Goal: Feedback & Contribution: Contribute content

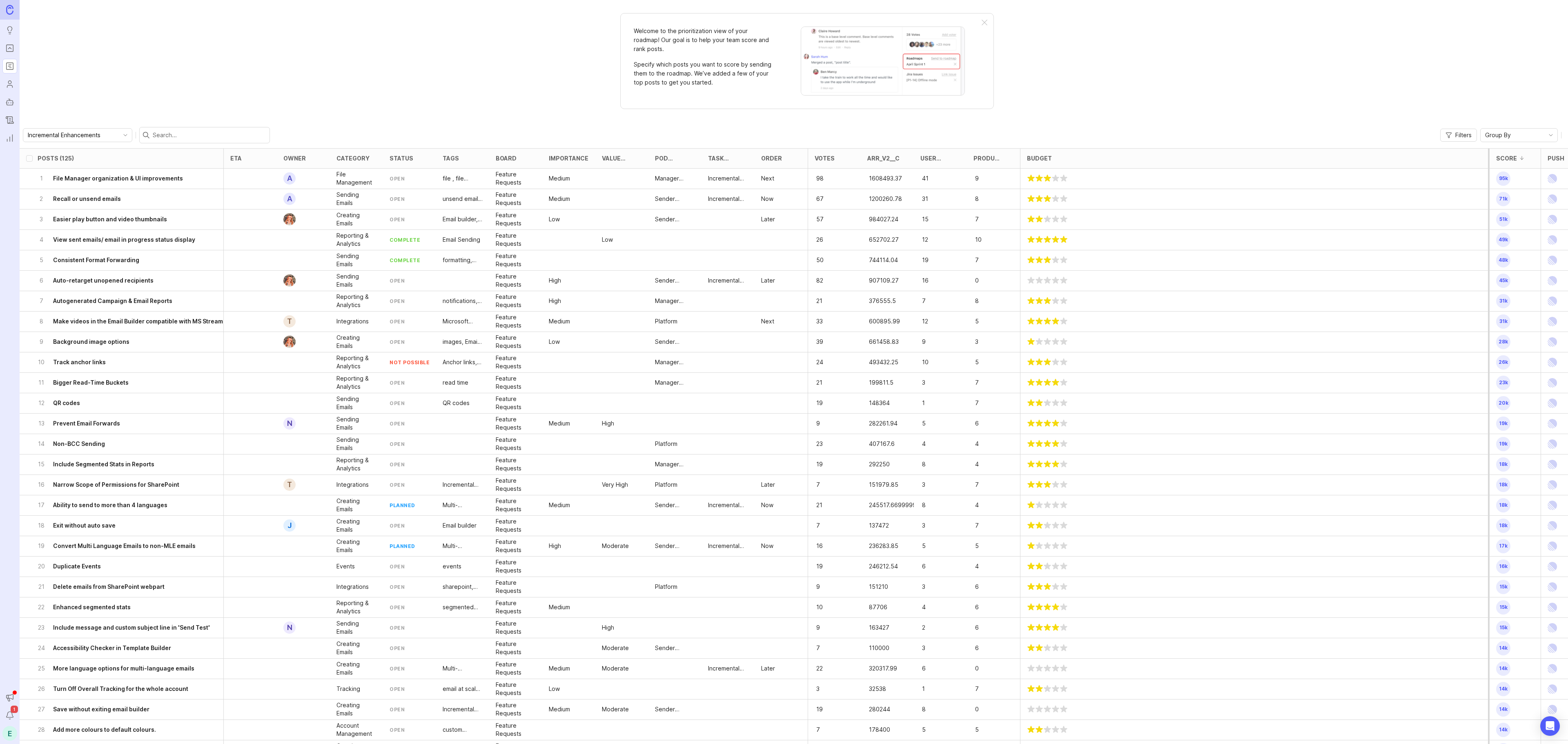
click at [12, 45] on rect "Portal" at bounding box center [10, 48] width 7 height 7
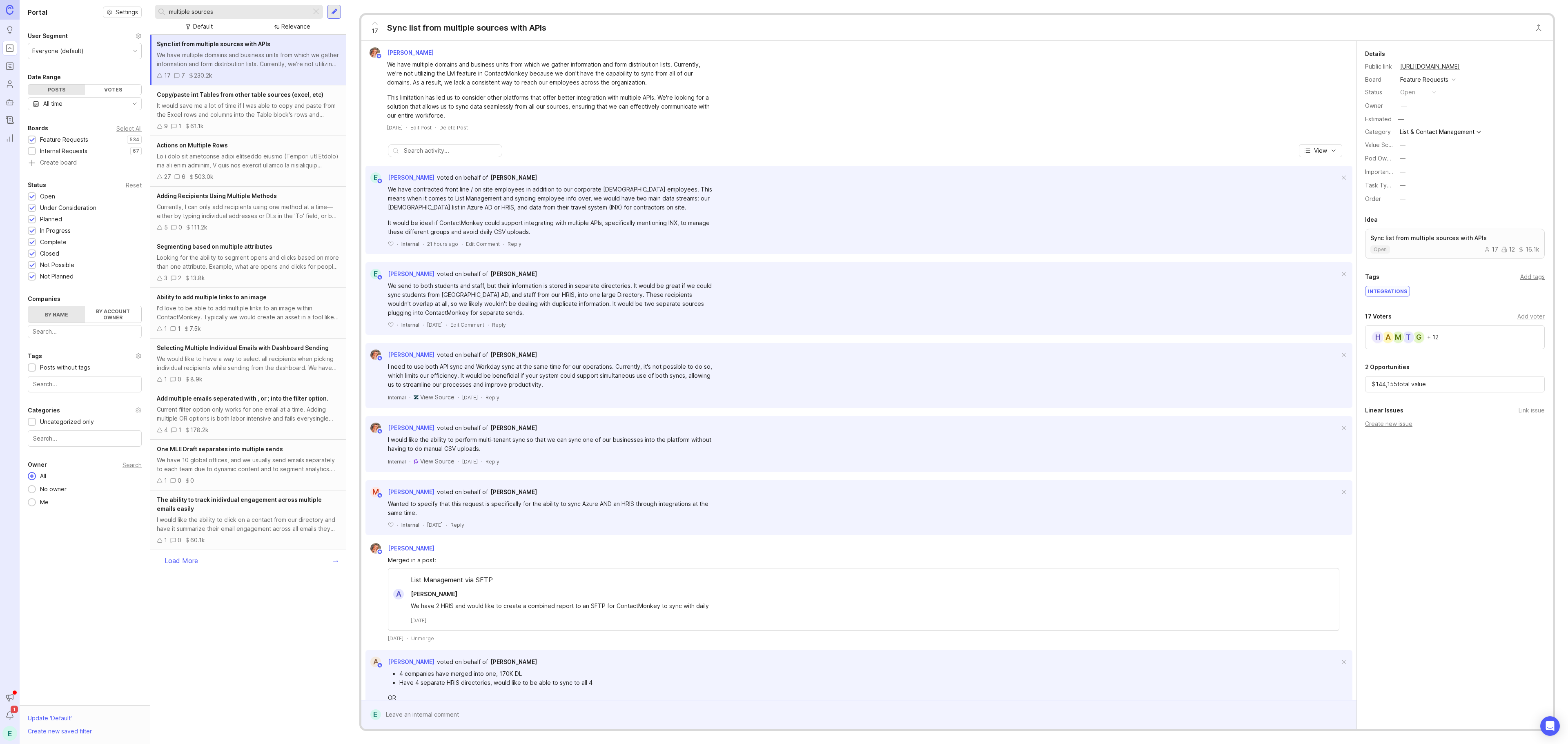
click at [210, 15] on input "multiple sources" at bounding box center [239, 12] width 139 height 9
drag, startPoint x: 227, startPoint y: 14, endPoint x: 122, endPoint y: 17, distance: 105.0
click at [122, 17] on div "Portal Settings User Segment Everyone (default) Date Range Posts Votes All time…" at bounding box center [794, 372] width 1549 height 744
type input "reviewer license"
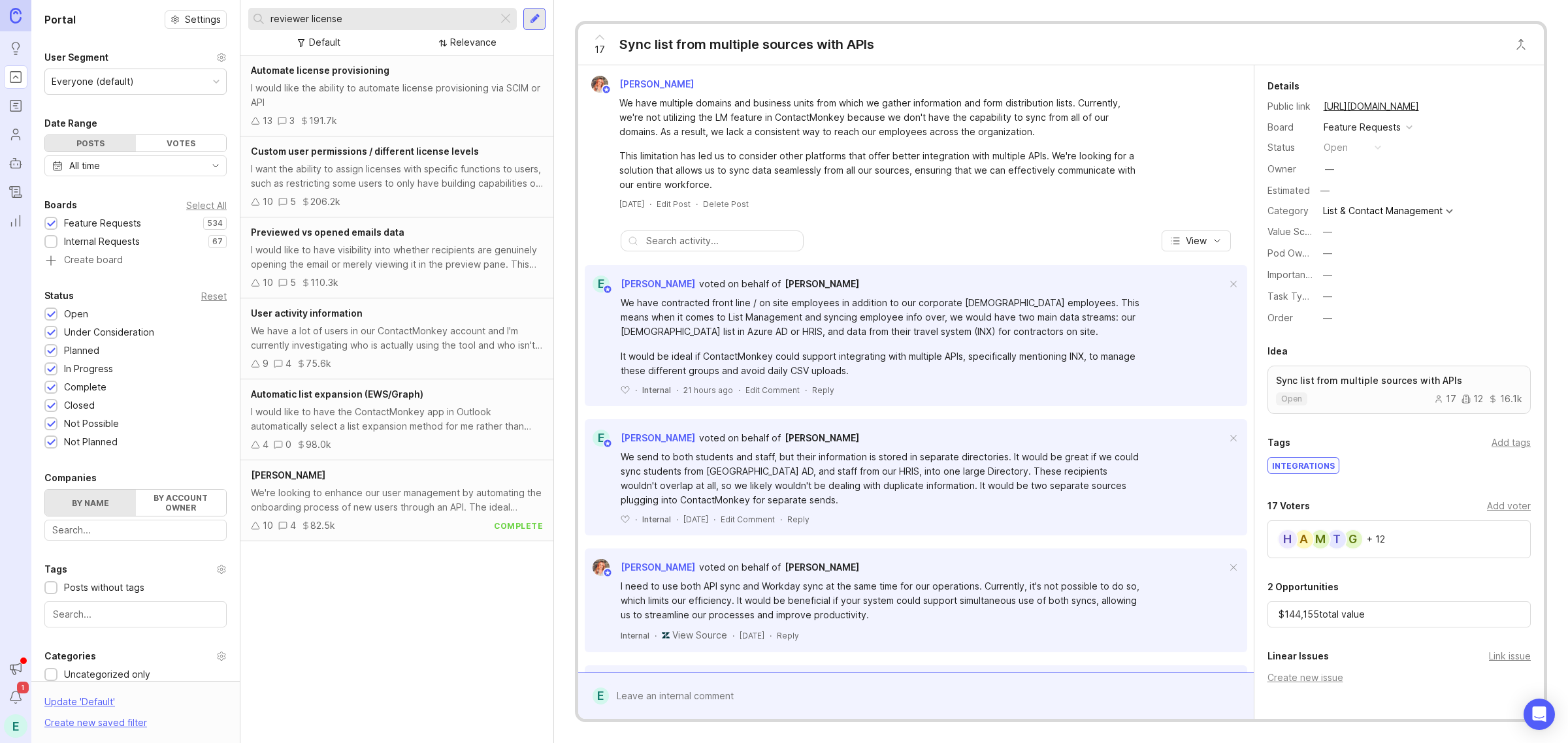
click at [391, 173] on div "I want the ability to assign licenses with specific functions to users, such as…" at bounding box center [397, 176] width 292 height 29
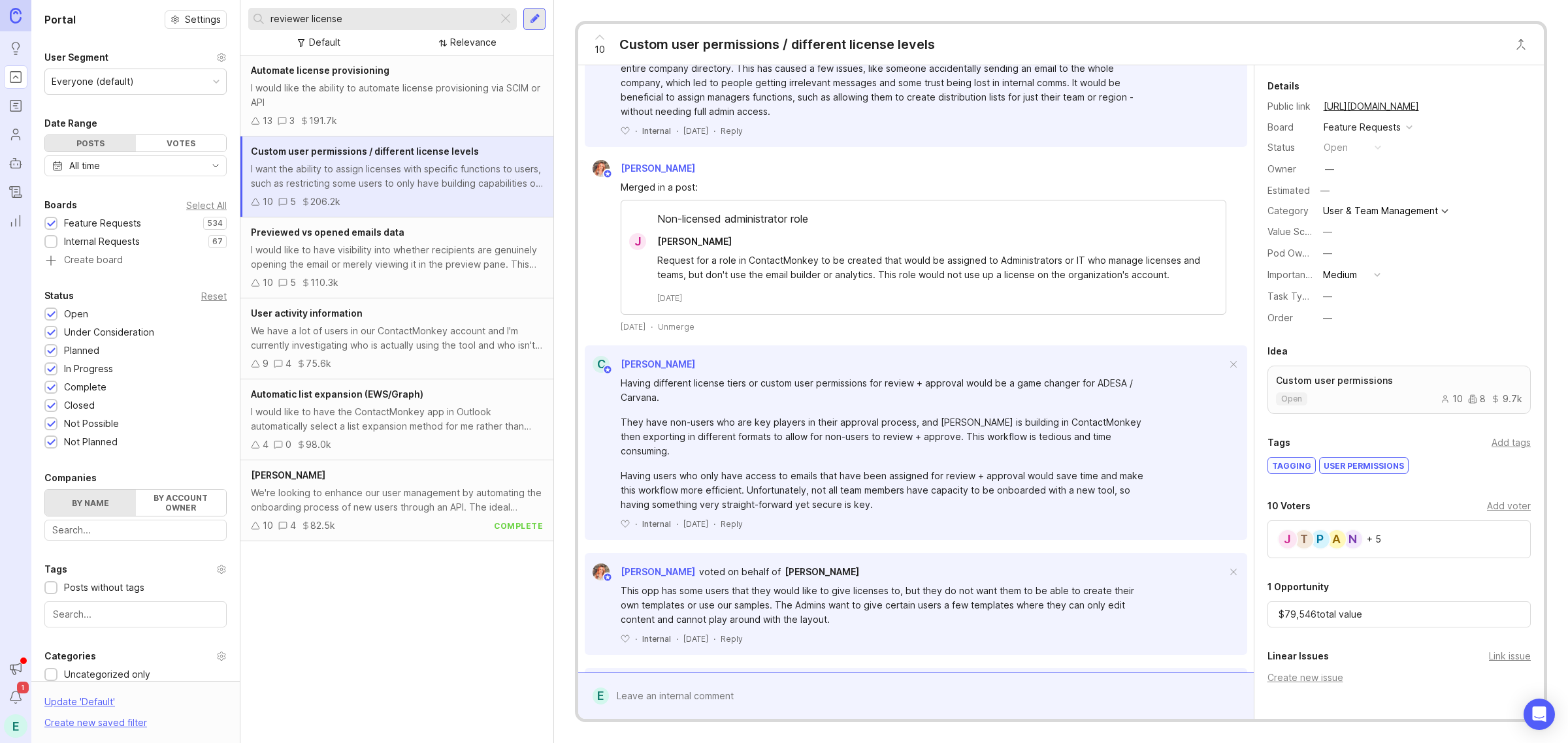
scroll to position [945, 0]
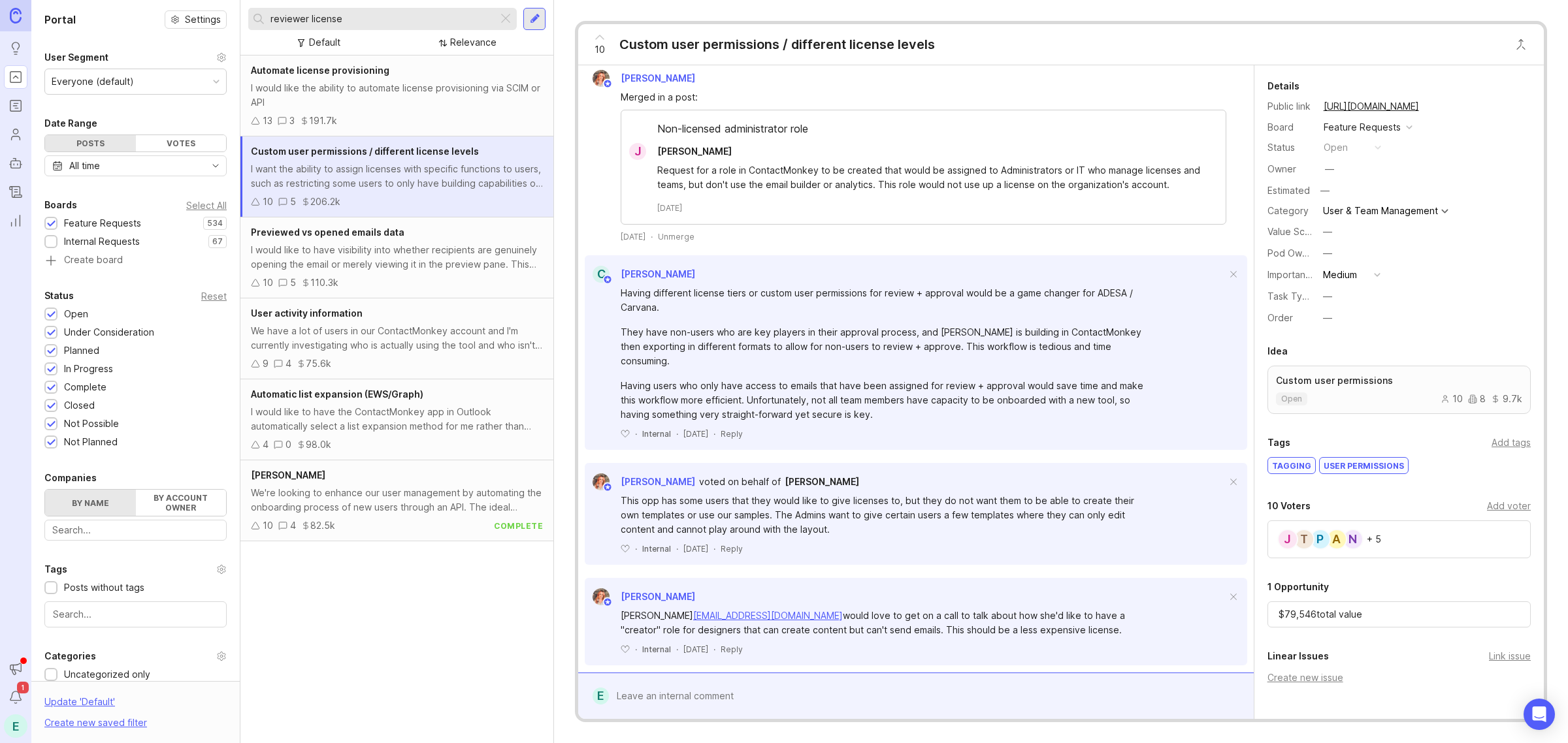
click at [1487, 505] on div "Add voter" at bounding box center [1509, 506] width 44 height 15
type input "capricorn"
drag, startPoint x: 363, startPoint y: 22, endPoint x: 257, endPoint y: 19, distance: 106.0
click at [257, 19] on div "reviewer license" at bounding box center [373, 19] width 249 height 22
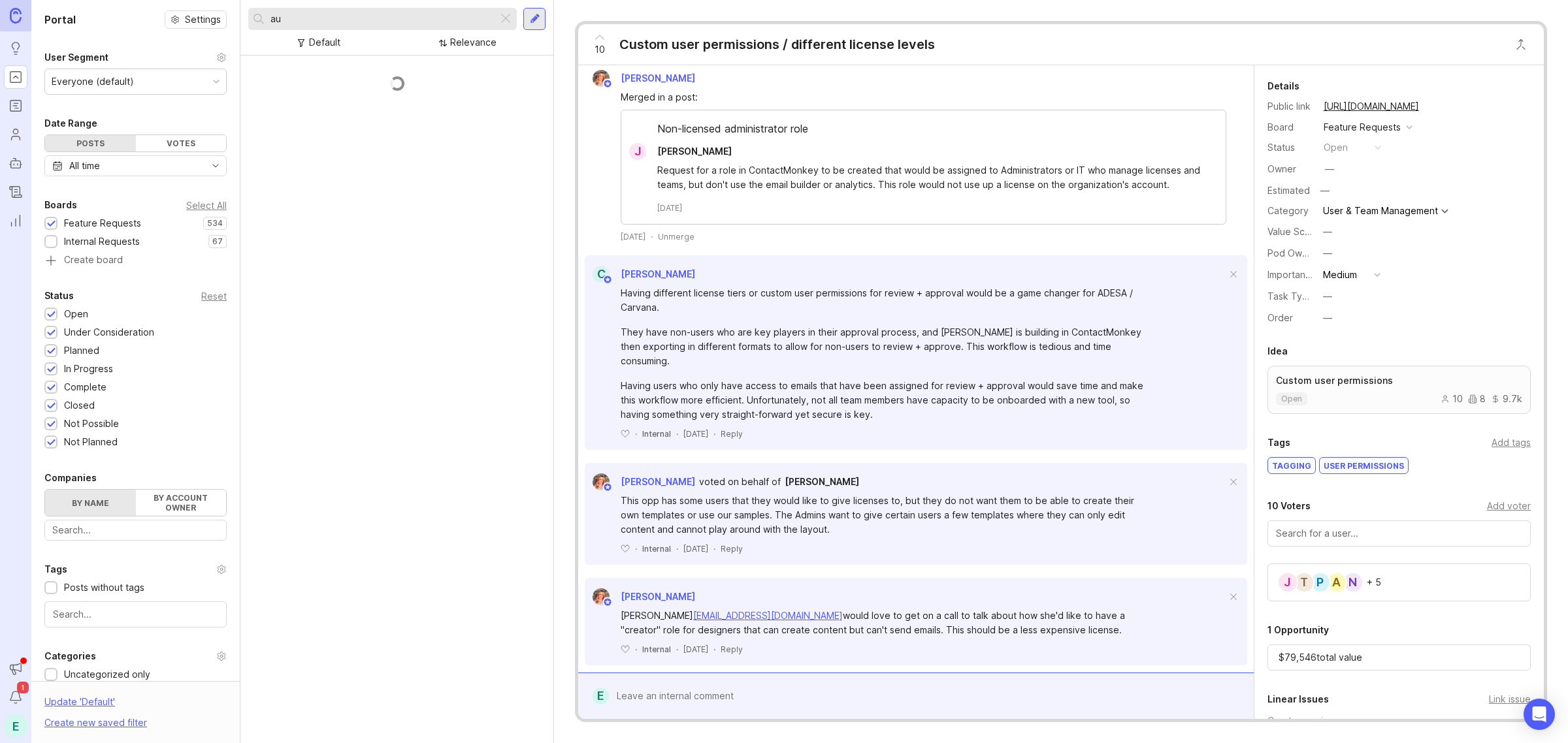
type input "a"
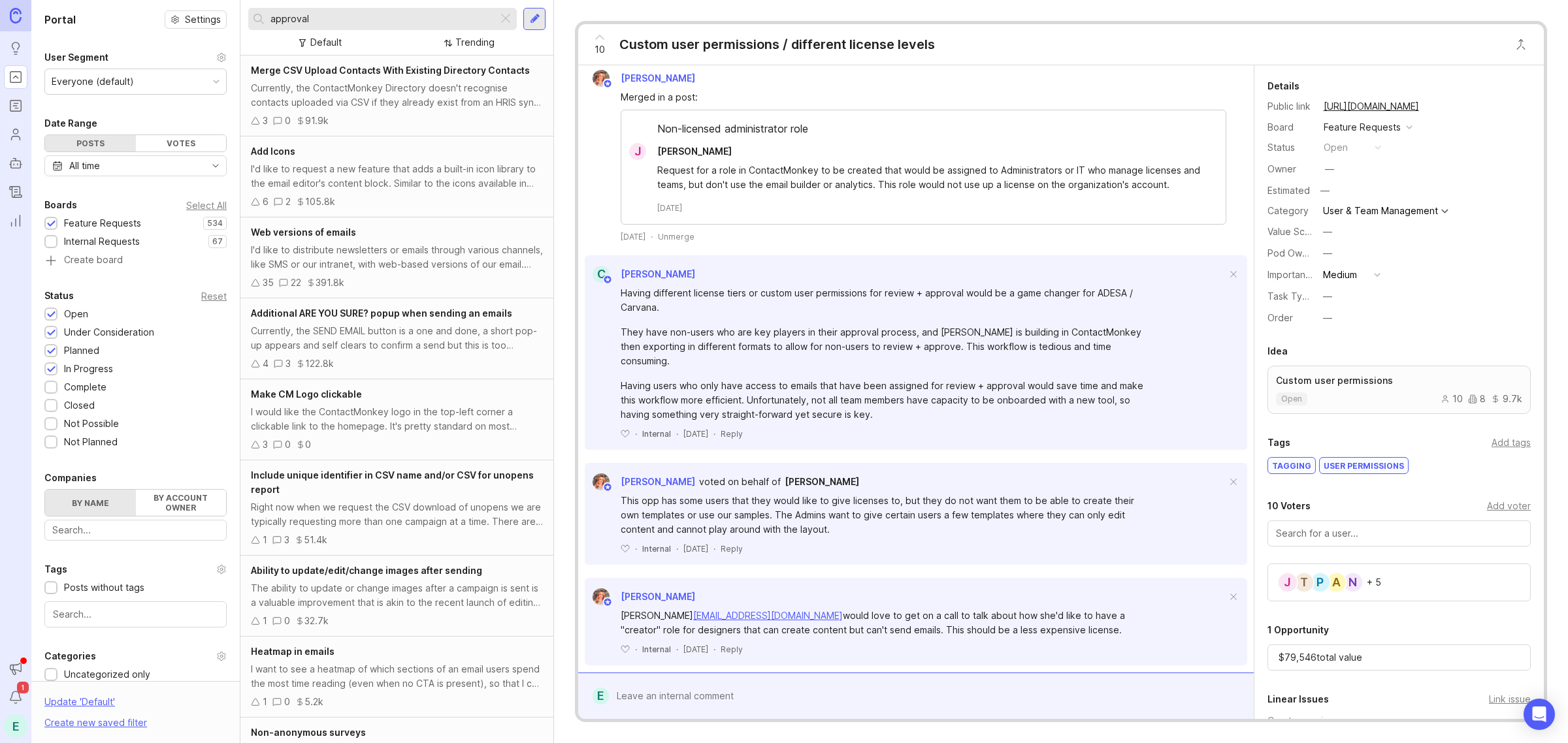
type input "approval"
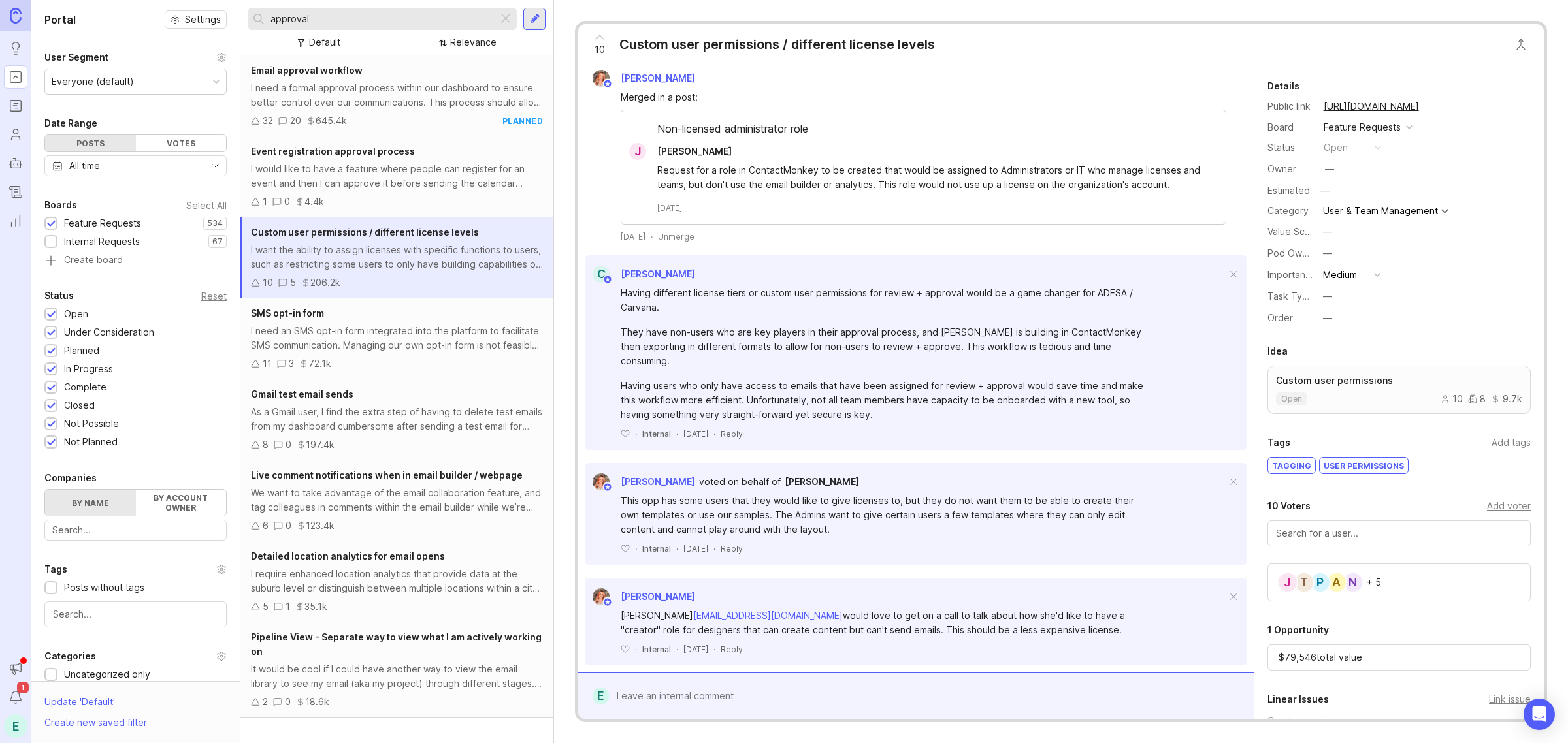
click at [341, 91] on div "I need a formal approval process within our dashboard to ensure better control …" at bounding box center [397, 95] width 292 height 29
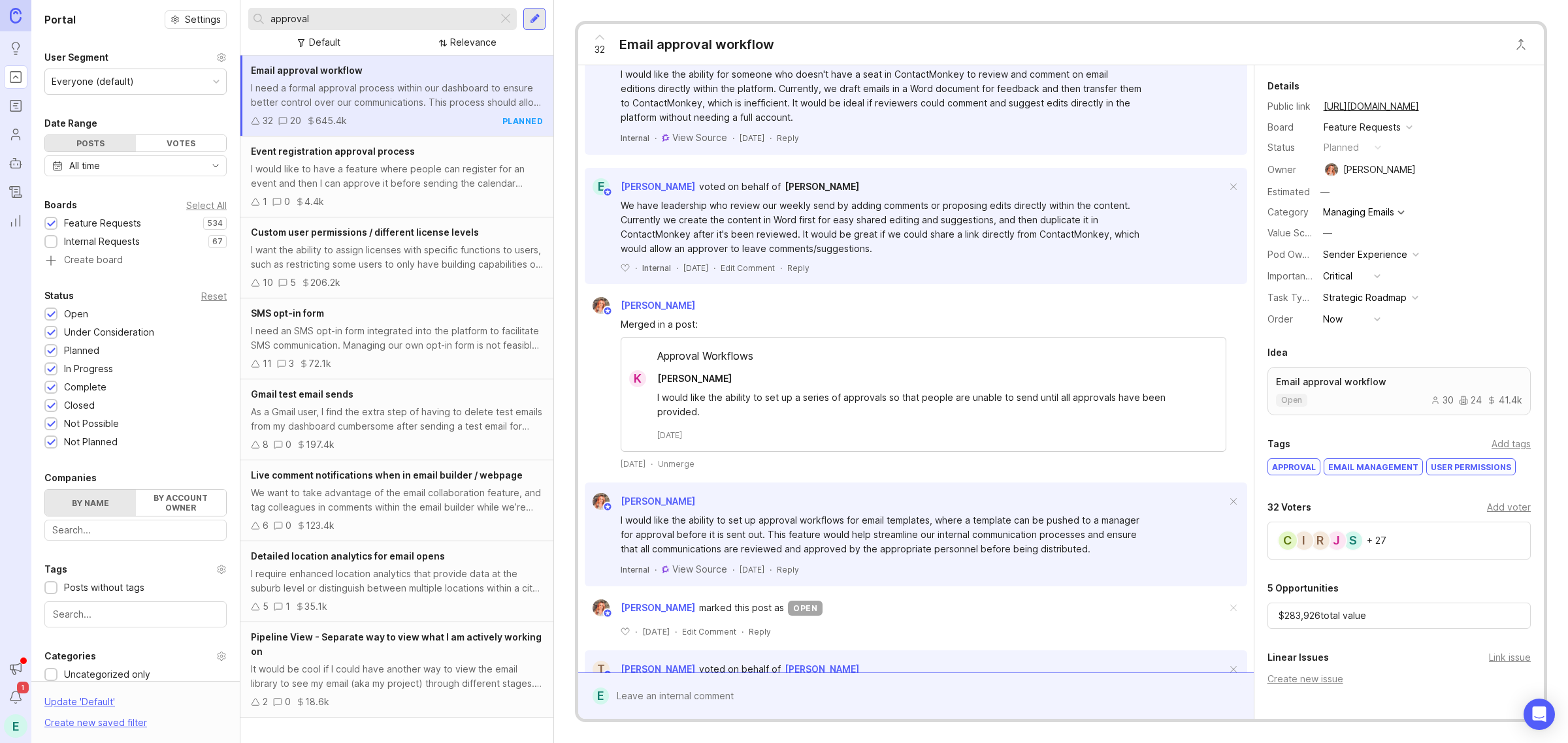
scroll to position [1618, 0]
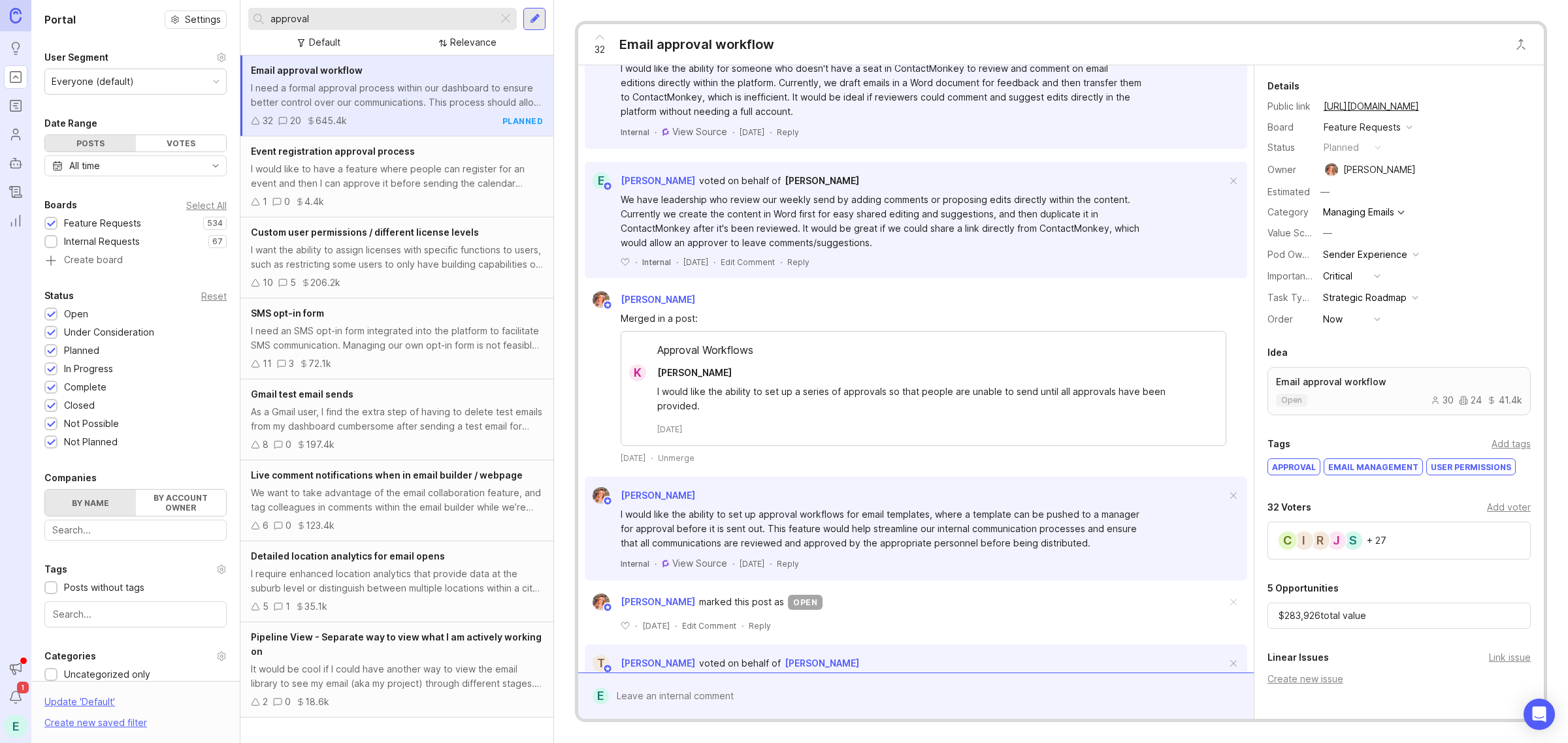
click at [1510, 511] on div "Add voter" at bounding box center [1509, 507] width 44 height 15
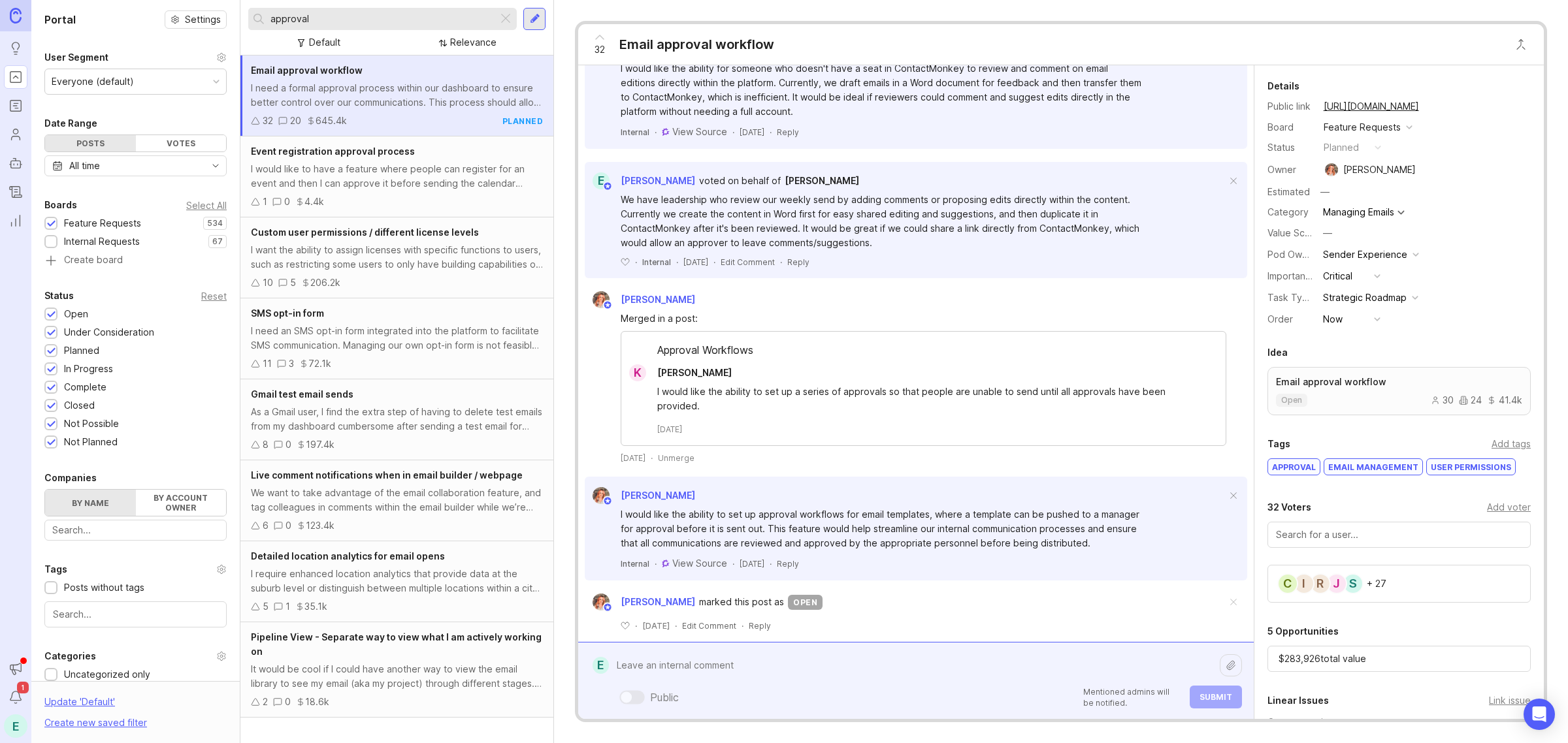
click at [888, 689] on div "Public Mentioned admins will be notified. Submit" at bounding box center [924, 681] width 632 height 56
paste textarea "[PERSON_NAME] noted that this process is "insane" due to duplicated effort and …"
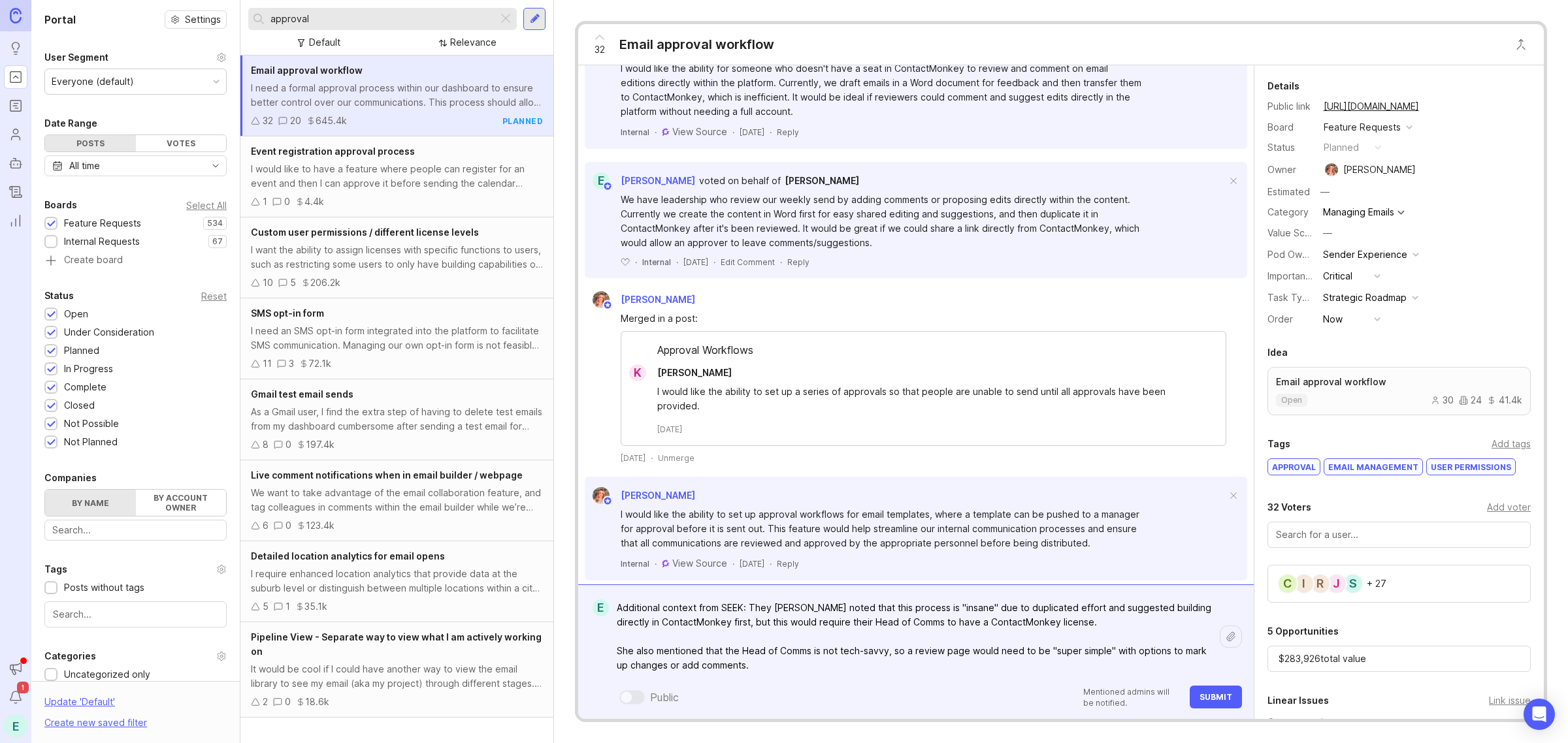
drag, startPoint x: 777, startPoint y: 607, endPoint x: 1183, endPoint y: 613, distance: 406.0
click at [1183, 613] on textarea "Additional context from SEEK: They [PERSON_NAME] noted that this process is "in…" at bounding box center [914, 637] width 611 height 83
click at [1099, 608] on textarea "Additional context from SEEK: They would like to be able to build the email con…" at bounding box center [914, 637] width 611 height 83
click at [1137, 609] on textarea "Additional context from SEEK: They would like to be able to build the email con…" at bounding box center [914, 637] width 611 height 83
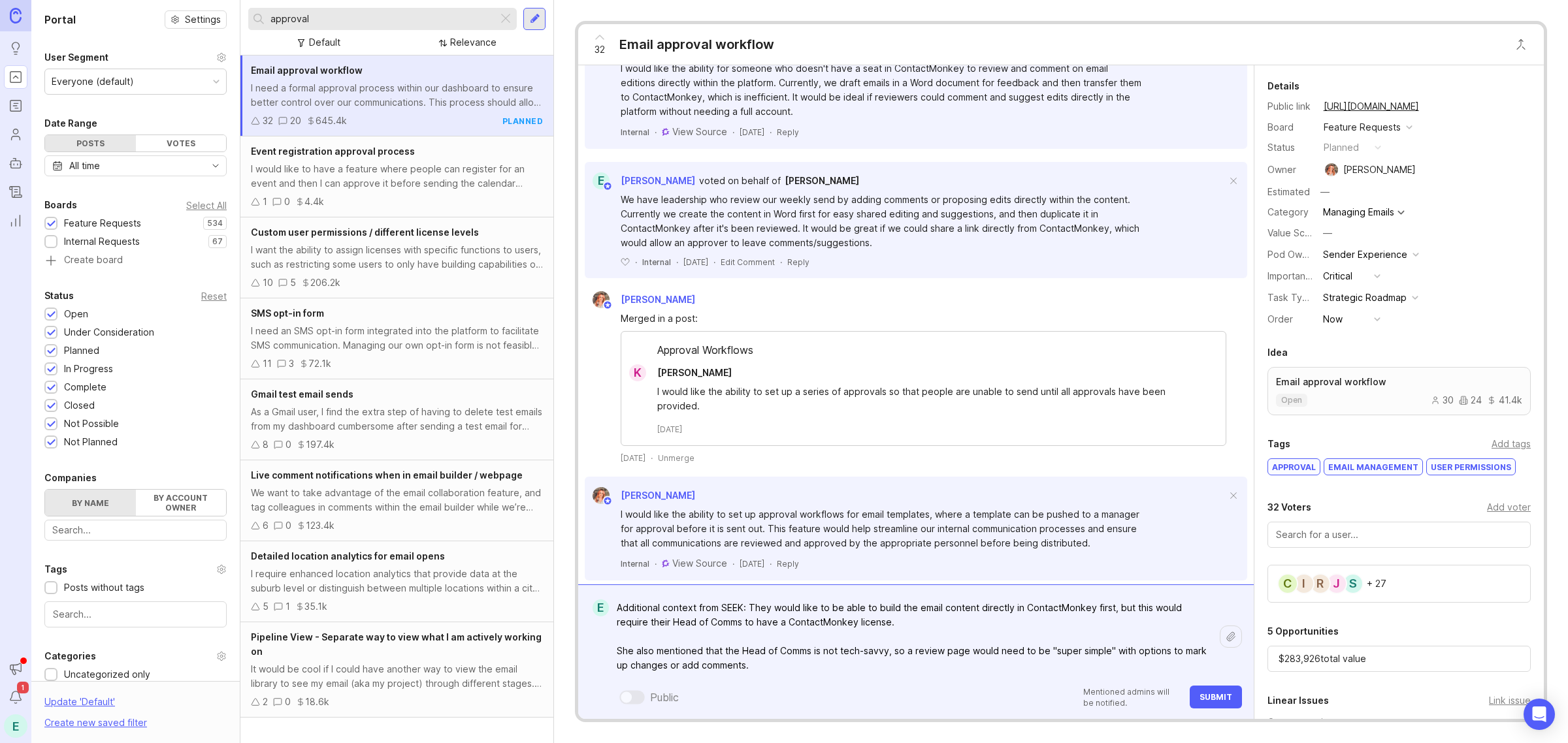
click at [1131, 607] on textarea "Additional context from SEEK: They would like to be able to build the email con…" at bounding box center [914, 637] width 611 height 83
drag, startPoint x: 903, startPoint y: 625, endPoint x: 827, endPoint y: 625, distance: 76.0
click at [827, 625] on textarea "Additional context from SEEK: They would like to be able to build the email con…" at bounding box center [914, 637] width 611 height 83
drag, startPoint x: 920, startPoint y: 624, endPoint x: 1076, endPoint y: 630, distance: 156.1
click at [1076, 630] on textarea "Additional context from SEEK: They would like to be able to build the email con…" at bounding box center [914, 637] width 611 height 83
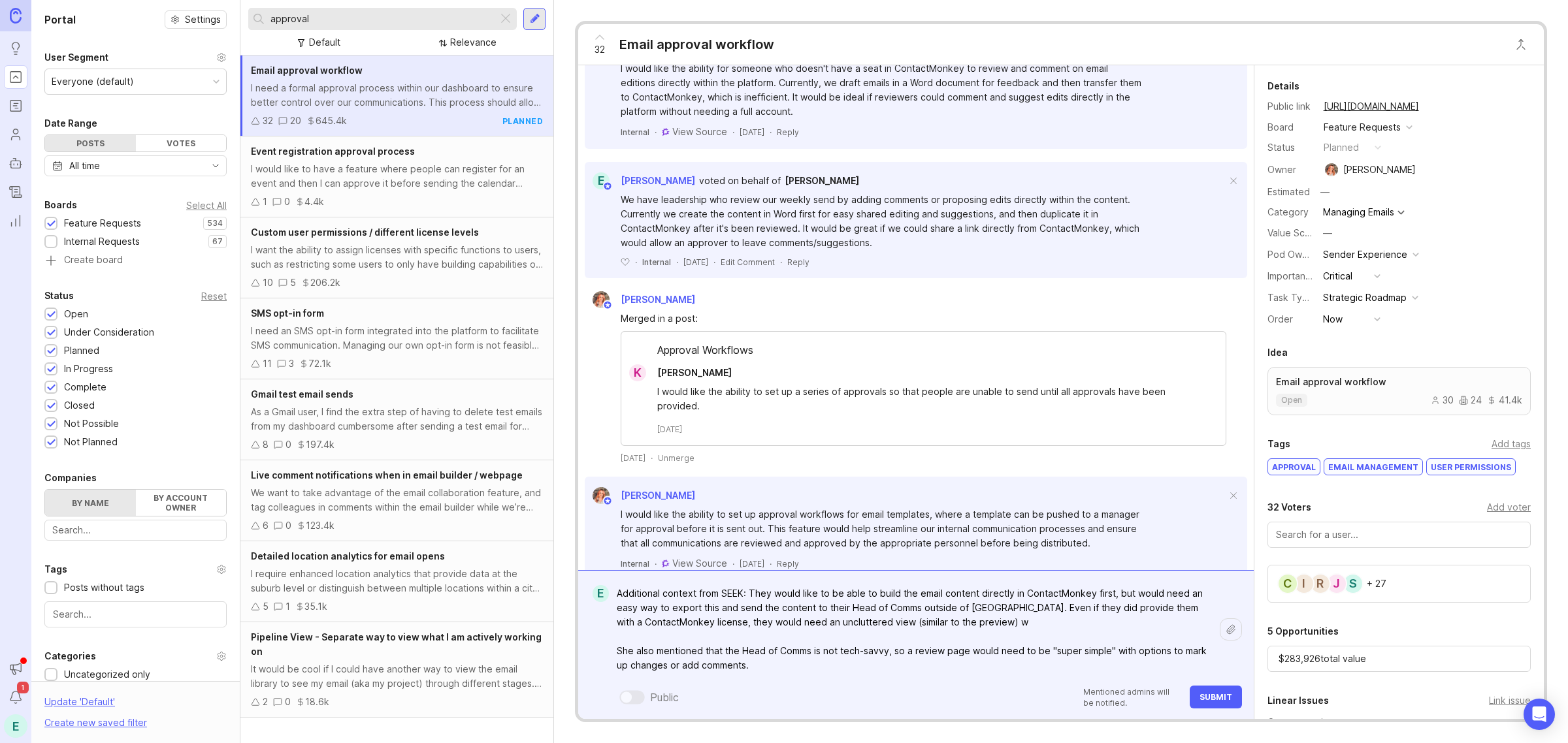
drag, startPoint x: 1042, startPoint y: 653, endPoint x: 994, endPoint y: 625, distance: 55.6
click at [994, 625] on textarea "Additional context from SEEK: They would like to be able to build the email con…" at bounding box center [914, 629] width 611 height 96
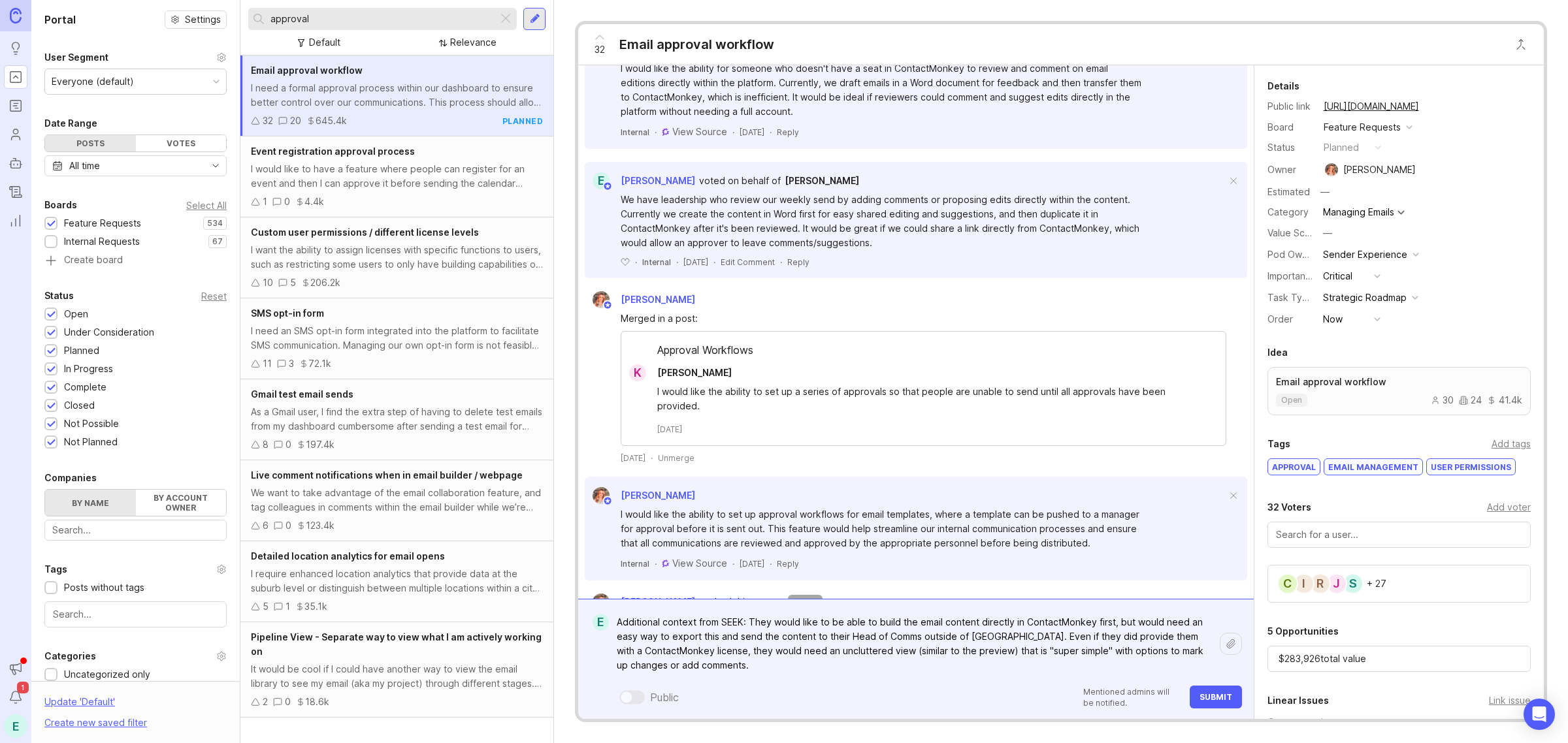
click at [972, 666] on textarea "Additional context from SEEK: They would like to be able to build the email con…" at bounding box center [914, 645] width 611 height 68
click at [831, 666] on textarea "Additional context from SEEK: They would like to be able to build the email con…" at bounding box center [914, 645] width 611 height 68
click at [1007, 676] on textarea "Additional context from SEEK: They would like to be able to build the email con…" at bounding box center [914, 645] width 611 height 68
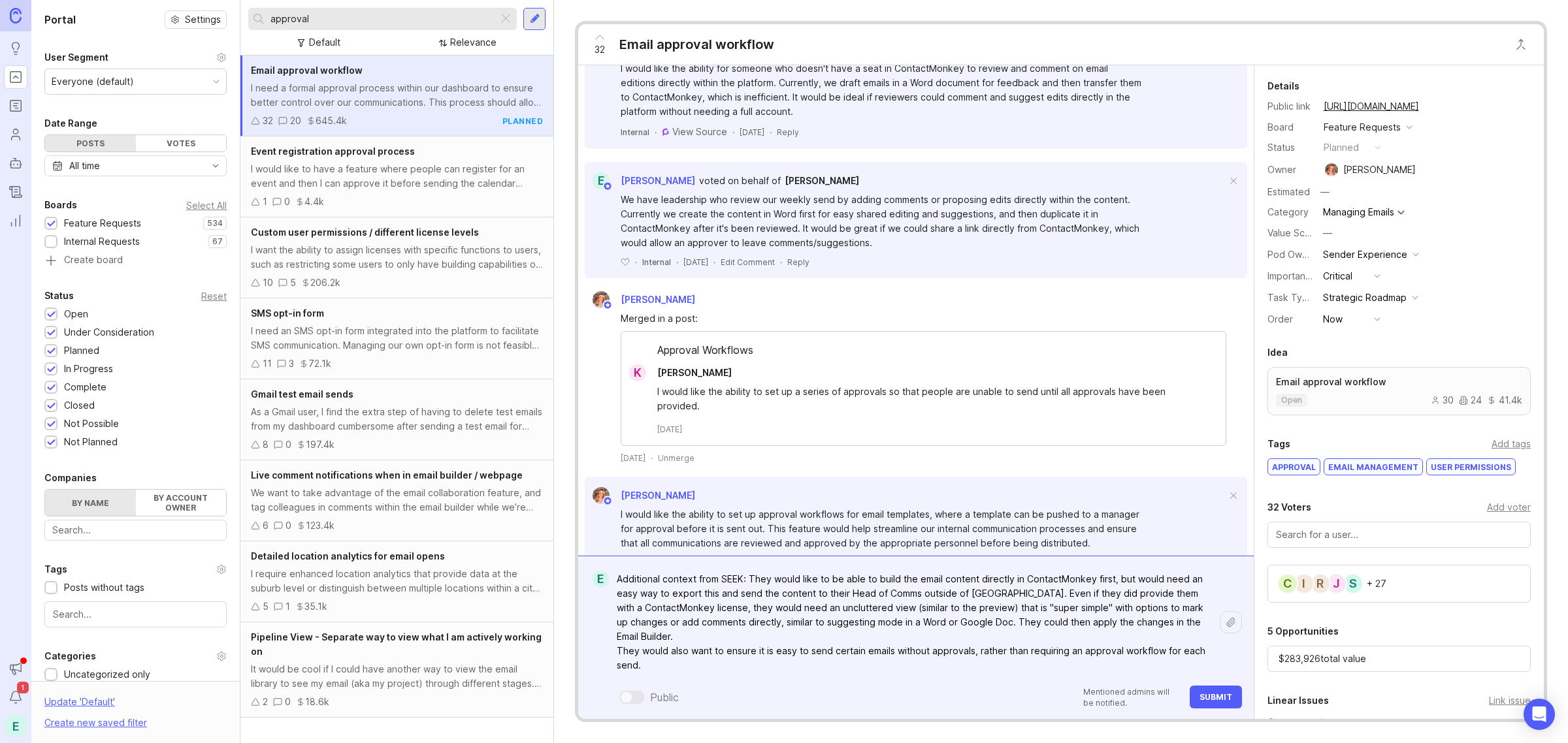
type textarea "Additional context from SEEK: They would like to be able to build the email con…"
click at [1219, 693] on span "Submit" at bounding box center [1216, 697] width 33 height 10
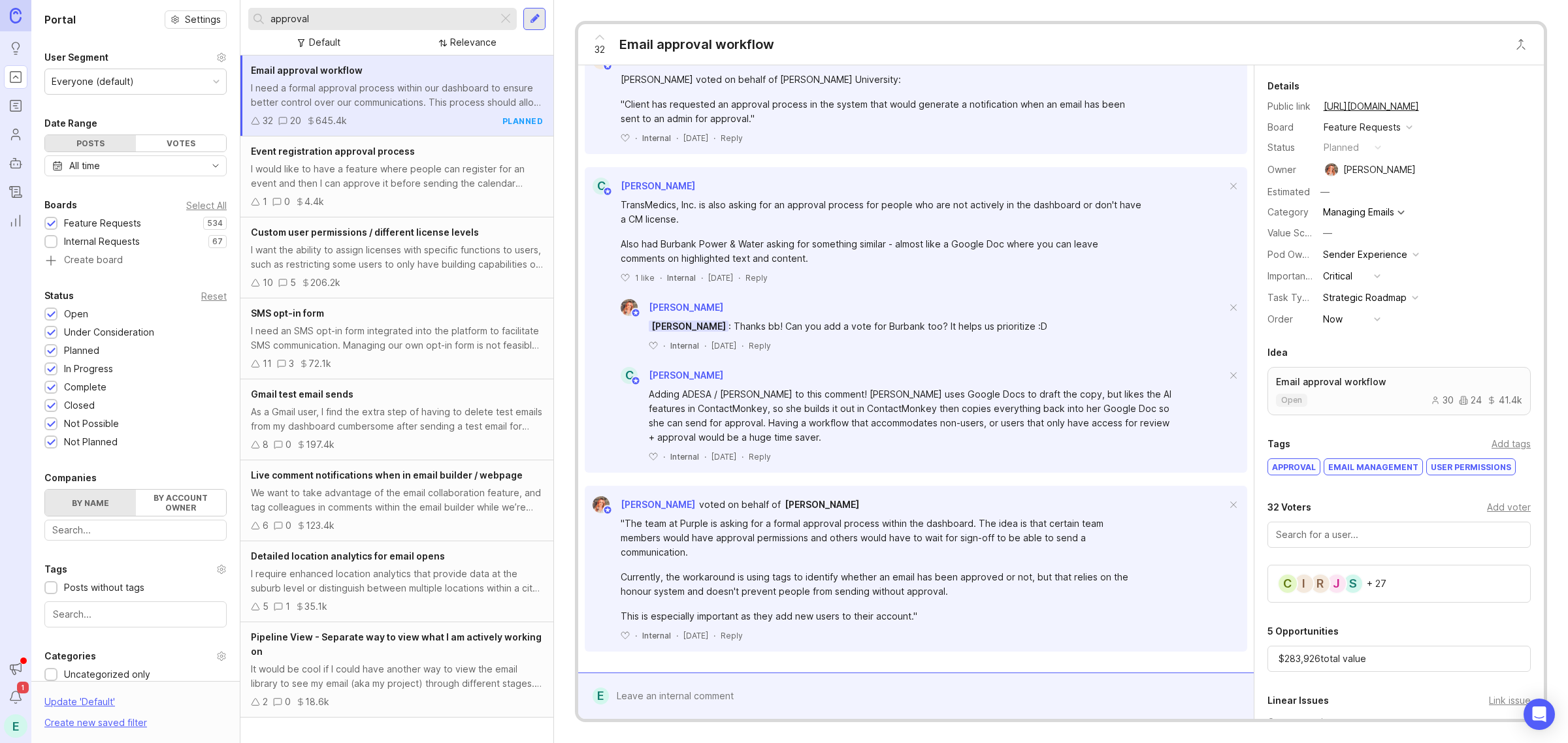
scroll to position [2390, 0]
